Goal: Task Accomplishment & Management: Use online tool/utility

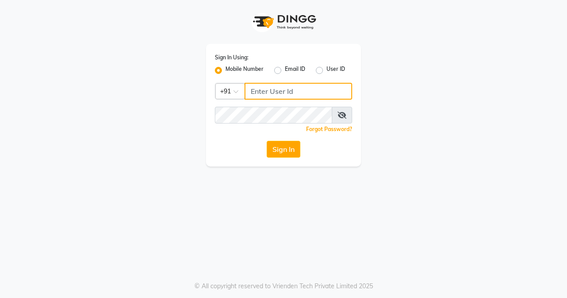
type input "8452976400"
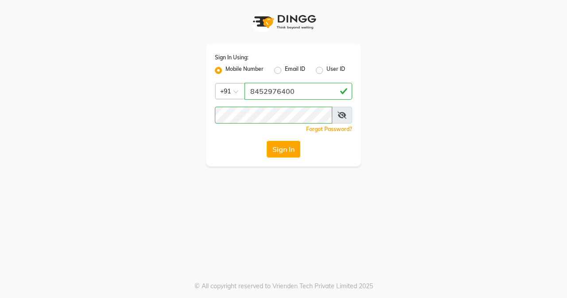
click at [404, 125] on div "Sign In Using: Mobile Number Email ID User ID Country Code × [PHONE_NUMBER] Rem…" at bounding box center [283, 83] width 505 height 167
click at [266, 148] on div "Sign In" at bounding box center [283, 149] width 137 height 17
click at [275, 149] on button "Sign In" at bounding box center [284, 149] width 34 height 17
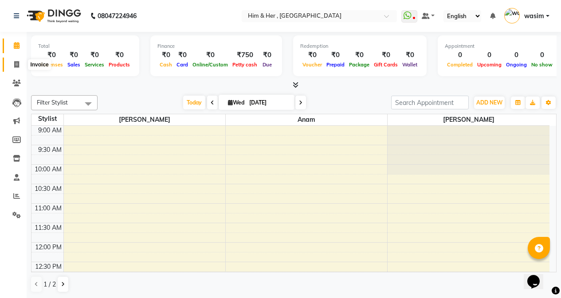
click at [20, 63] on span at bounding box center [17, 65] width 16 height 10
select select "5934"
select select "service"
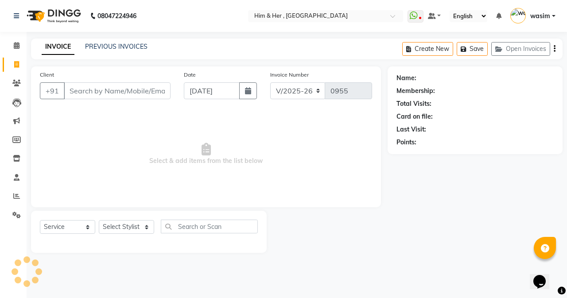
click at [119, 91] on input "Client" at bounding box center [117, 90] width 107 height 17
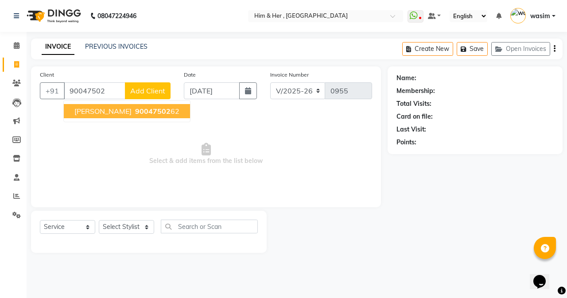
click at [135, 115] on span "90047502" at bounding box center [152, 111] width 35 height 9
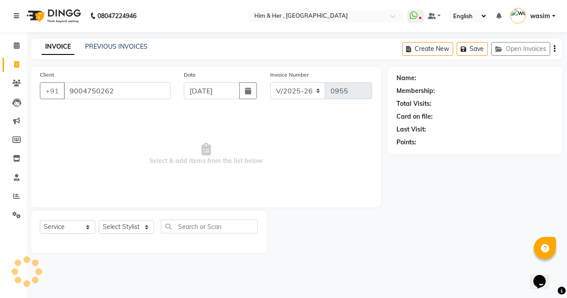
type input "9004750262"
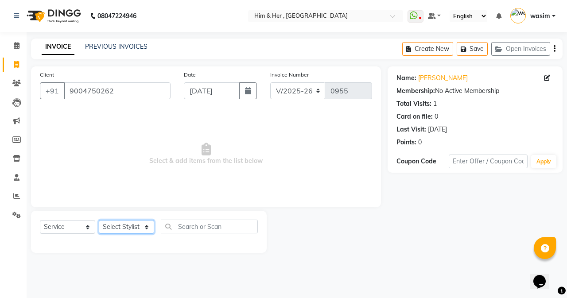
click at [127, 230] on select "Select Stylist [PERSON_NAME] Anam [PERSON_NAME] [PERSON_NAME]" at bounding box center [126, 227] width 55 height 14
select select "41926"
click at [99, 220] on select "Select Stylist [PERSON_NAME] Anam [PERSON_NAME] [PERSON_NAME]" at bounding box center [126, 227] width 55 height 14
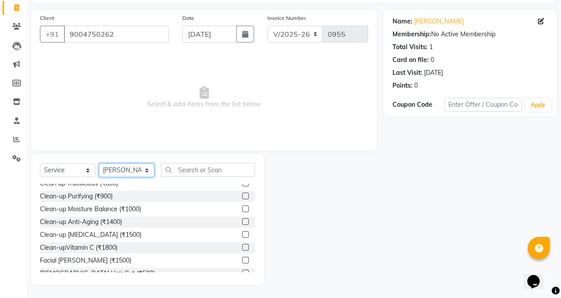
scroll to position [89, 0]
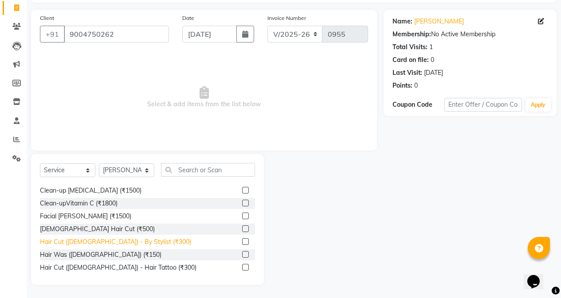
click at [125, 241] on div "Hair Cut ([DEMOGRAPHIC_DATA]) - By Stylist (₹300)" at bounding box center [115, 242] width 151 height 9
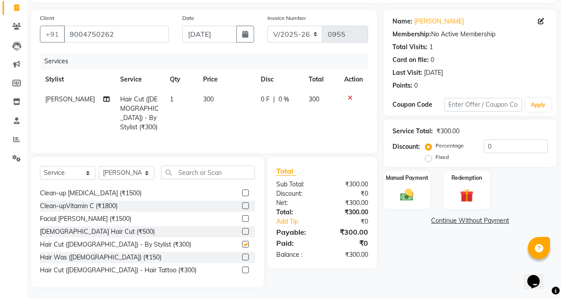
checkbox input "false"
click at [226, 106] on td "300" at bounding box center [227, 114] width 58 height 48
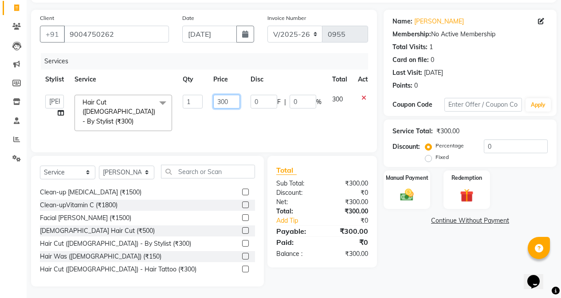
click at [234, 104] on input "300" at bounding box center [226, 102] width 27 height 14
type input "3"
type input "250"
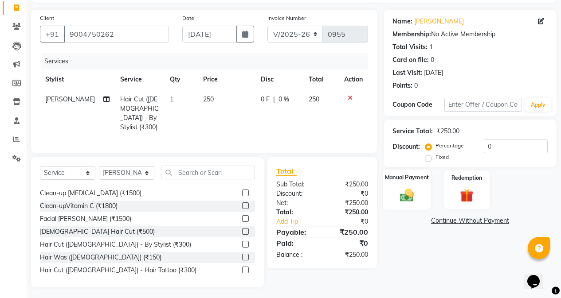
click at [402, 197] on img at bounding box center [406, 195] width 23 height 16
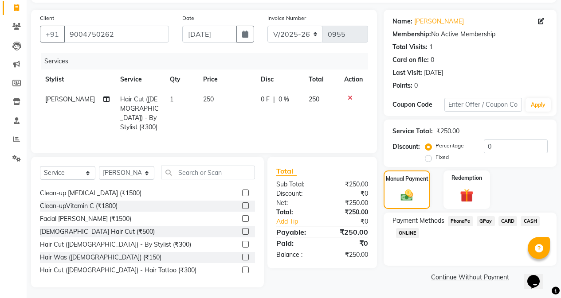
click at [484, 224] on span "GPay" at bounding box center [486, 221] width 18 height 10
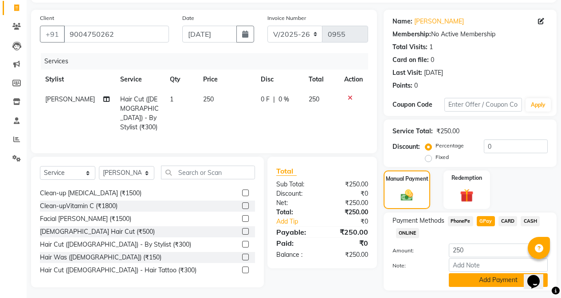
click at [493, 277] on button "Add Payment" at bounding box center [498, 281] width 99 height 14
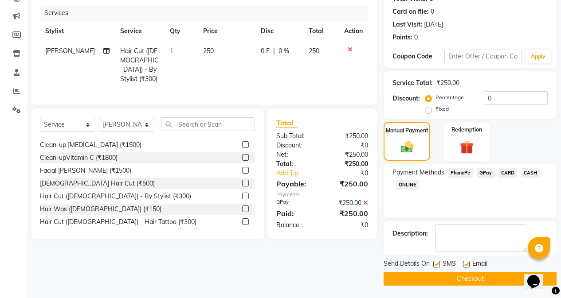
scroll to position [106, 0]
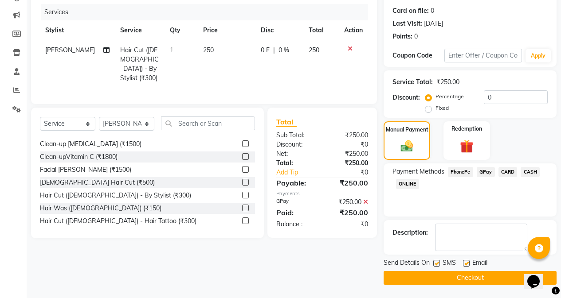
click at [438, 261] on label at bounding box center [436, 263] width 7 height 7
click at [438, 261] on input "checkbox" at bounding box center [436, 264] width 6 height 6
checkbox input "false"
click at [441, 270] on div "Send Details On SMS Email Checkout" at bounding box center [469, 271] width 173 height 27
click at [441, 273] on button "Checkout" at bounding box center [469, 278] width 173 height 14
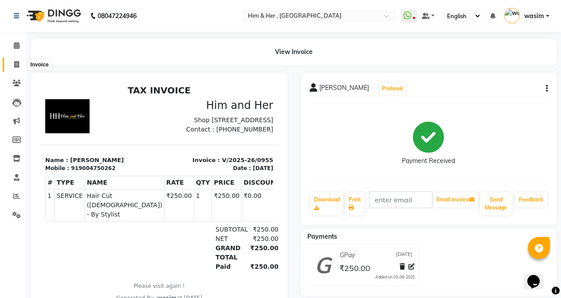
click at [14, 60] on span at bounding box center [17, 65] width 16 height 10
select select "service"
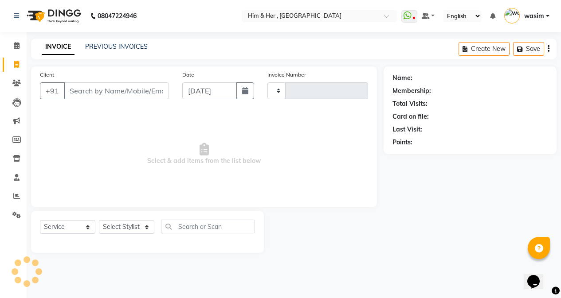
type input "0956"
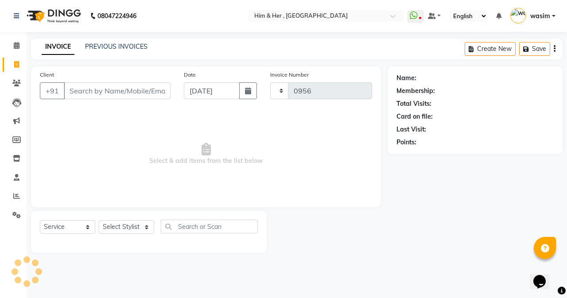
select select "5934"
